Goal: Check status: Check status

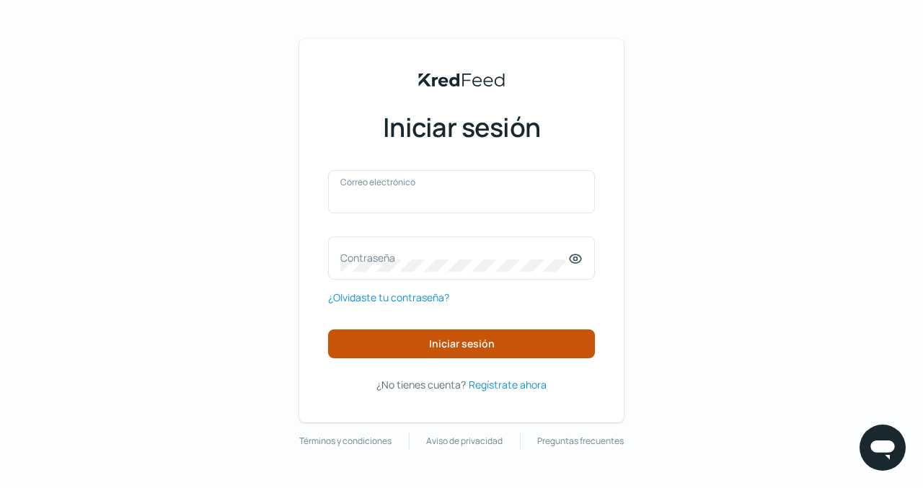
type input "[EMAIL_ADDRESS][DOMAIN_NAME]"
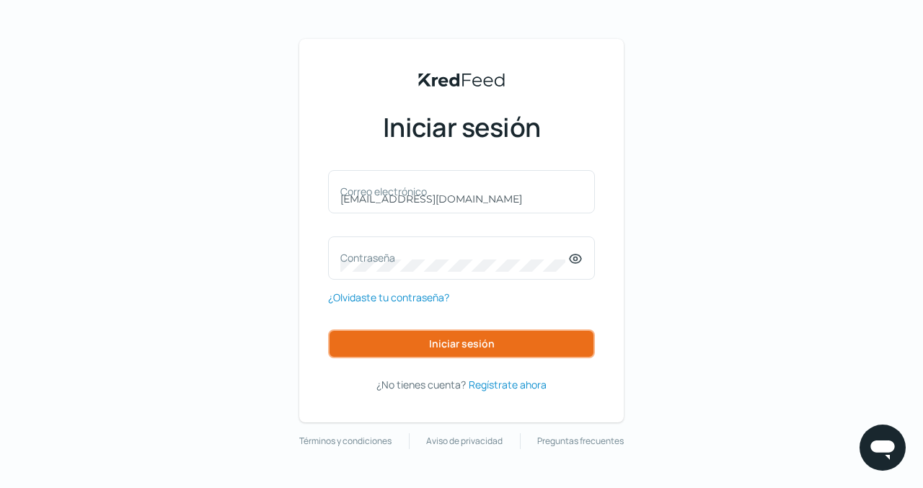
click at [464, 337] on font "Iniciar sesión" at bounding box center [462, 344] width 66 height 14
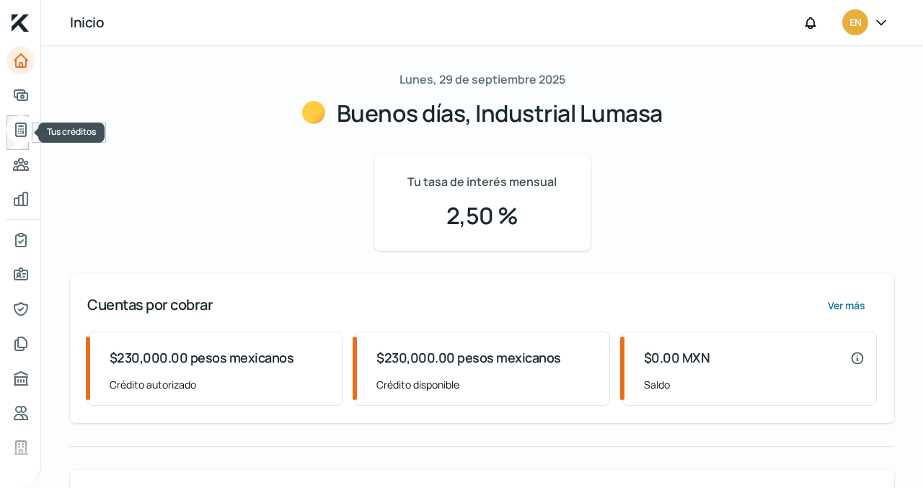
click at [22, 128] on icon "Tus créditos" at bounding box center [20, 129] width 17 height 17
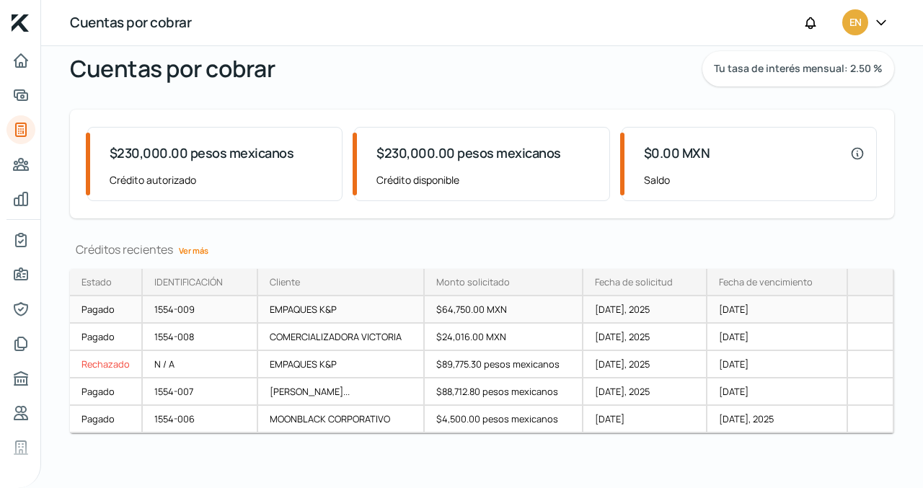
scroll to position [48, 0]
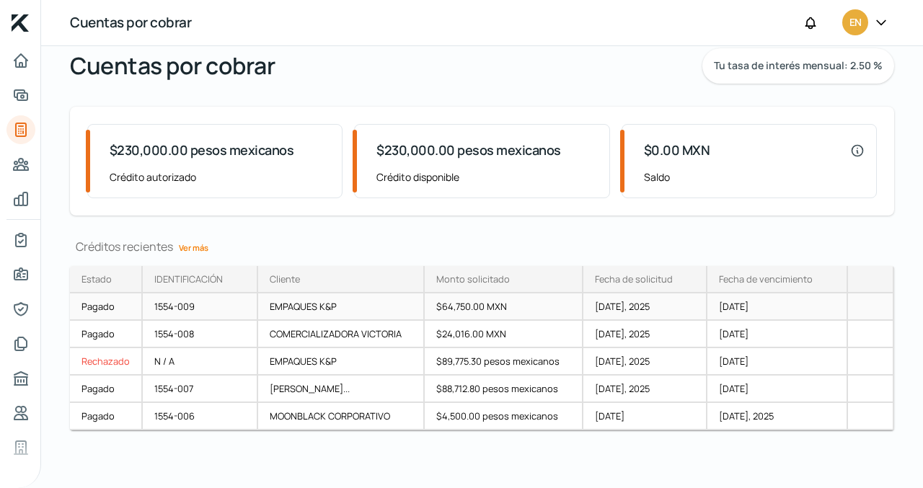
click at [107, 304] on font "Pagado" at bounding box center [97, 306] width 33 height 13
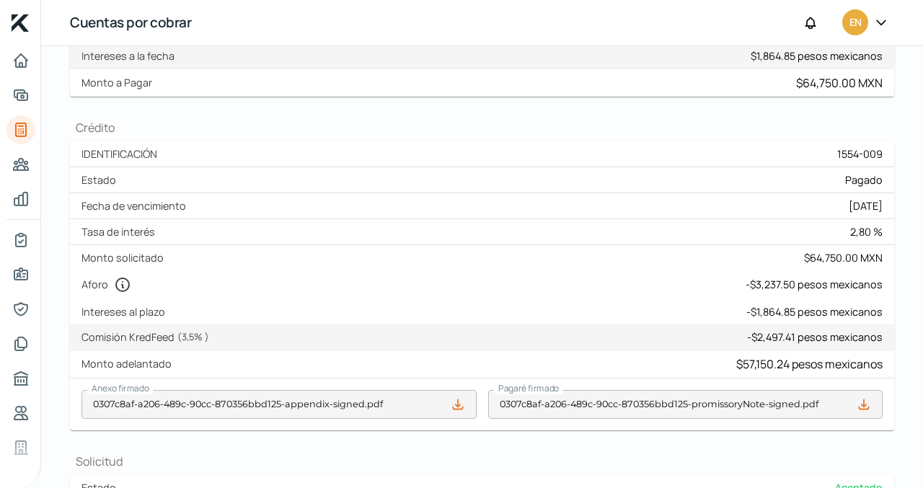
scroll to position [256, 0]
